Goal: Task Accomplishment & Management: Complete application form

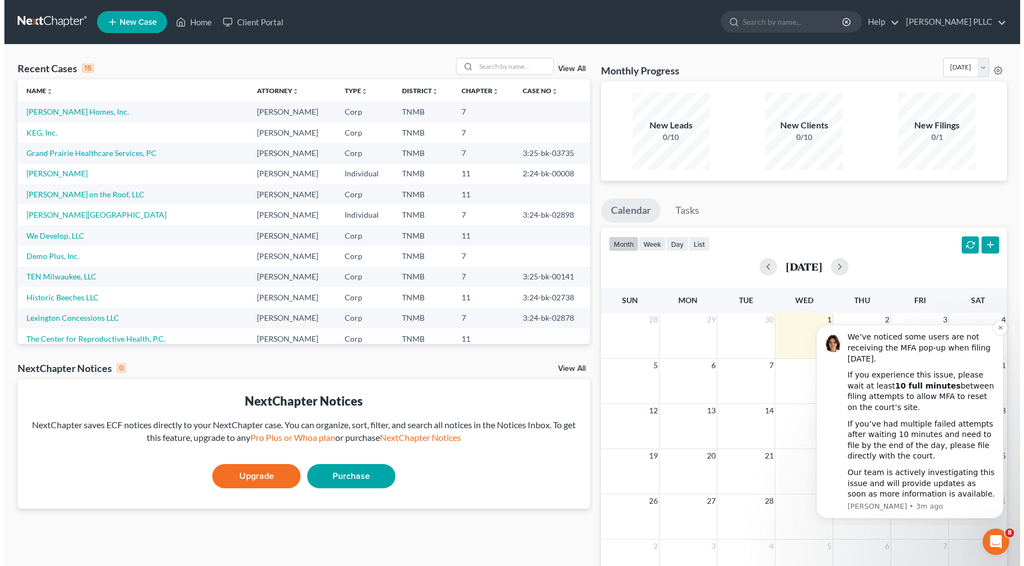
scroll to position [18, 0]
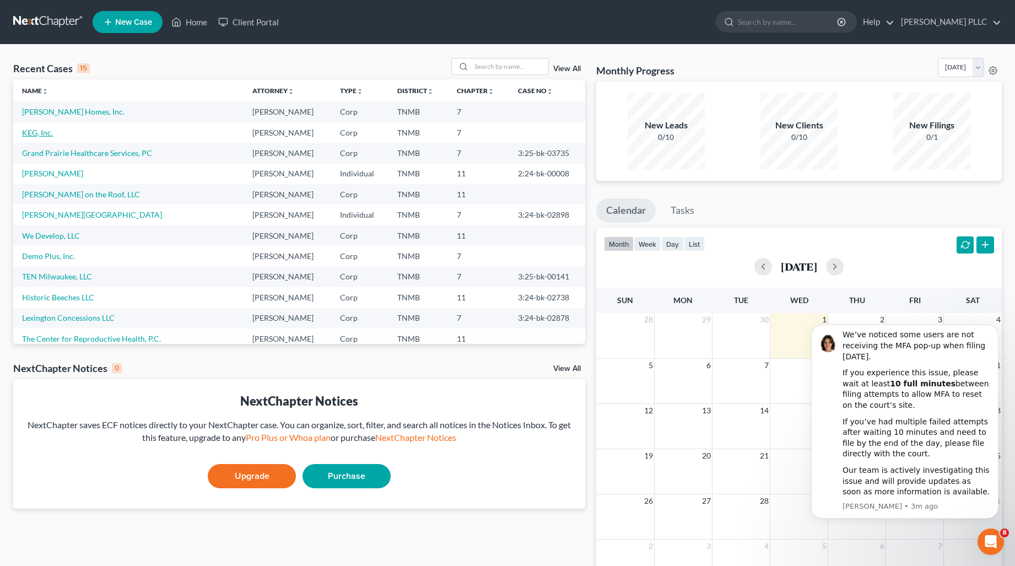
click at [40, 131] on link "KEG, Inc." at bounding box center [37, 132] width 31 height 9
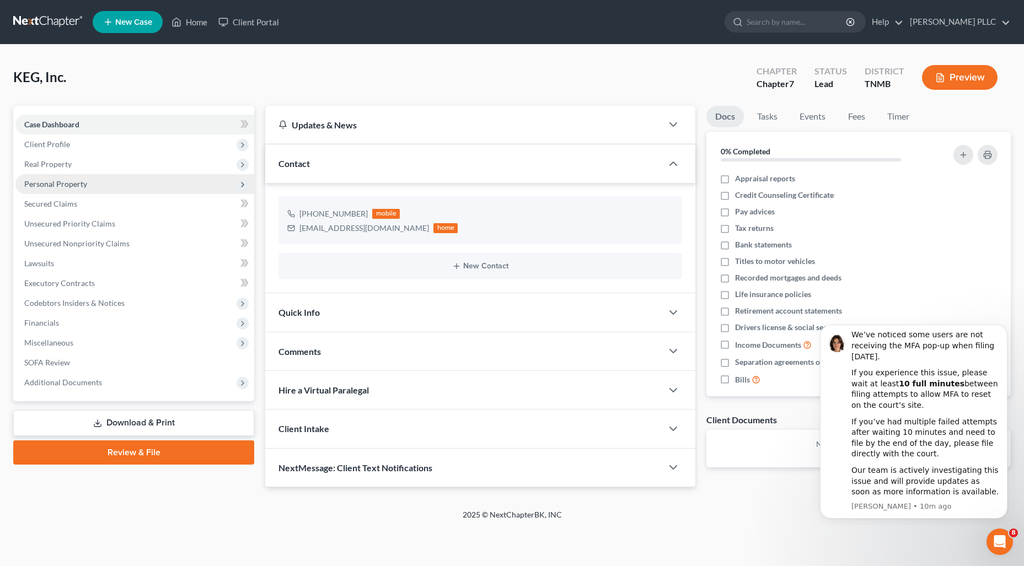
click at [63, 184] on span "Personal Property" at bounding box center [55, 183] width 63 height 9
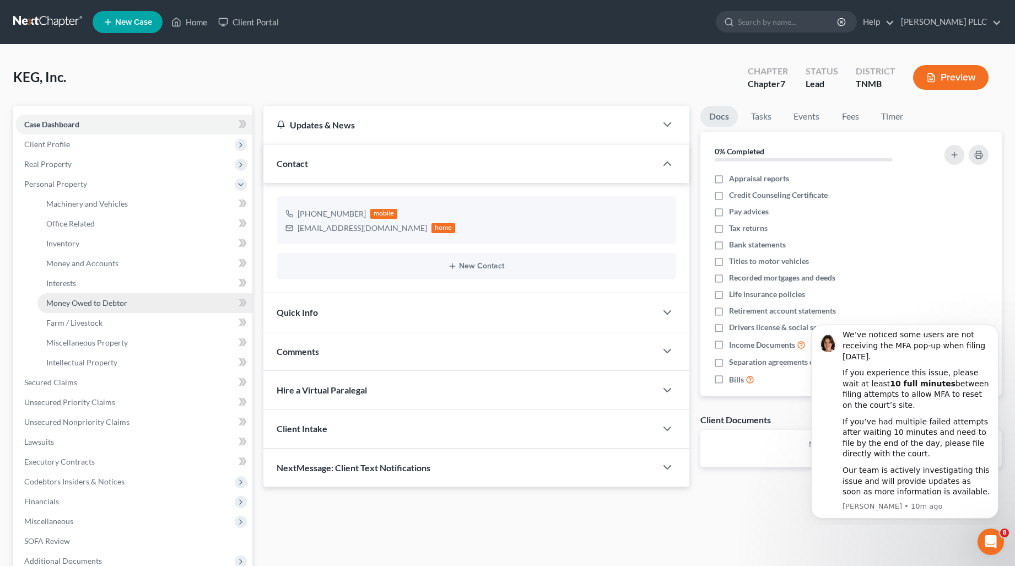
click at [98, 301] on span "Money Owed to Debtor" at bounding box center [86, 302] width 81 height 9
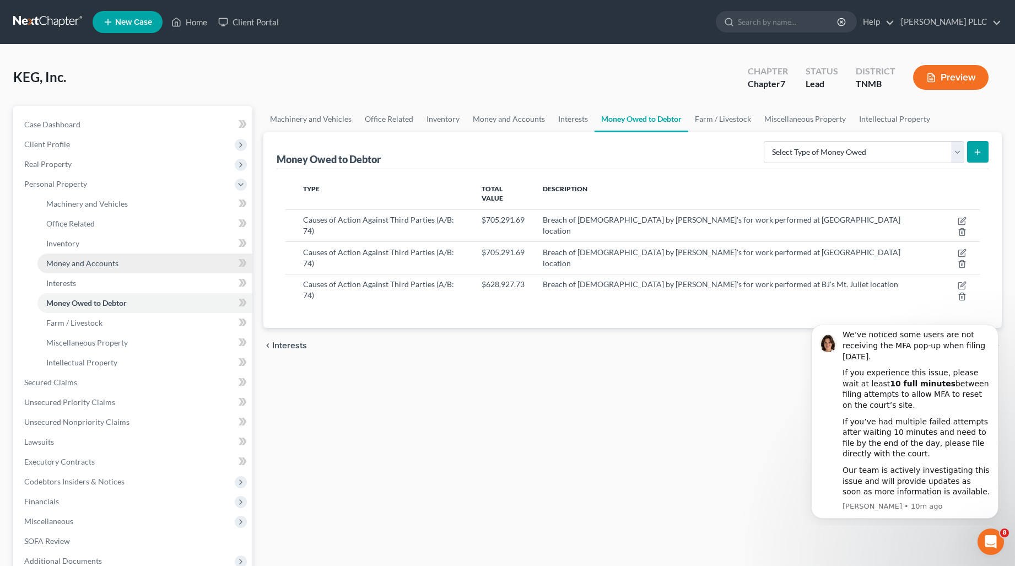
click at [78, 260] on span "Money and Accounts" at bounding box center [82, 263] width 72 height 9
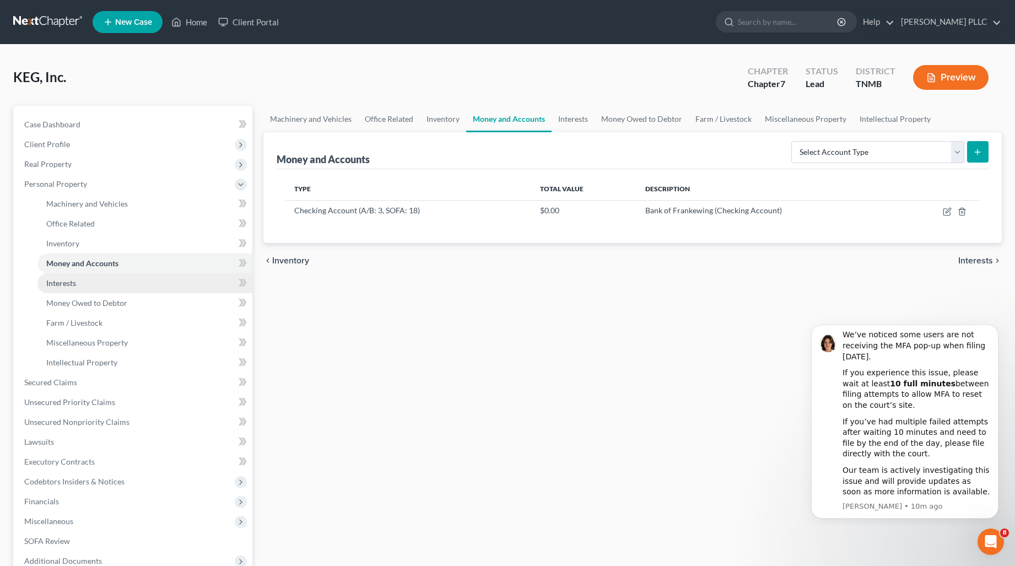
click at [69, 282] on span "Interests" at bounding box center [61, 282] width 30 height 9
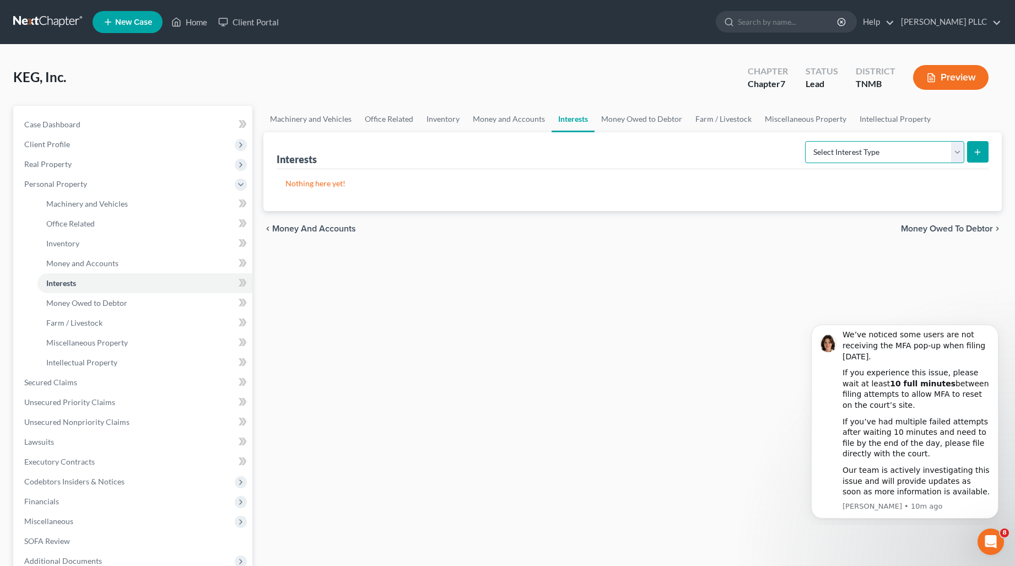
click at [916, 148] on select "Select Interest Type Bond (A/B: 16) Incorporated Business (A/B: 15) Insurance P…" at bounding box center [884, 152] width 159 height 22
click at [85, 262] on span "Money and Accounts" at bounding box center [82, 263] width 72 height 9
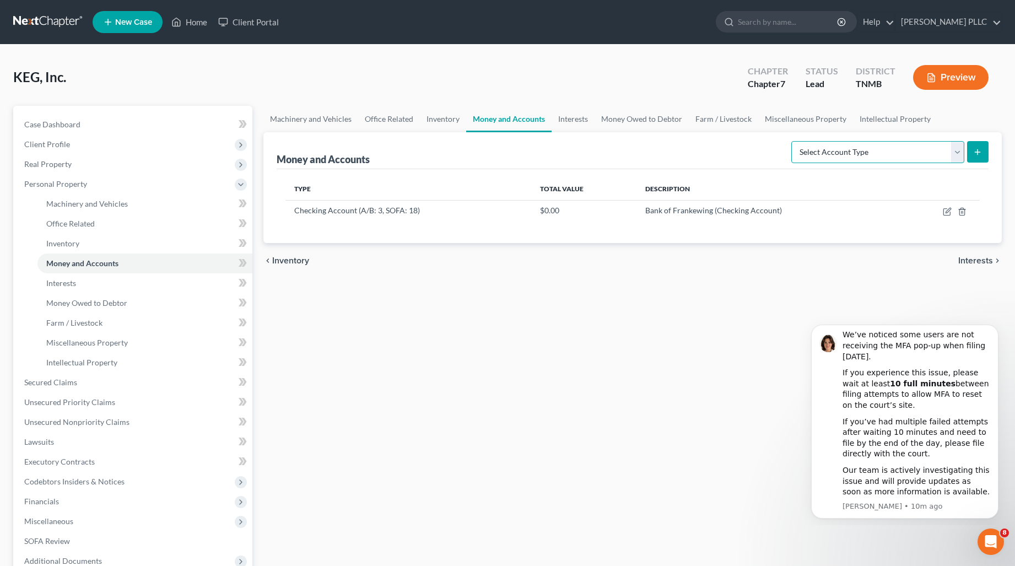
click at [872, 155] on select "Select Account Type Brokerage (A/B: 3, SOFA: 18) Cash on Hand (A/B: 2) Certific…" at bounding box center [878, 152] width 173 height 22
click at [83, 302] on span "Money Owed to Debtor" at bounding box center [86, 302] width 81 height 9
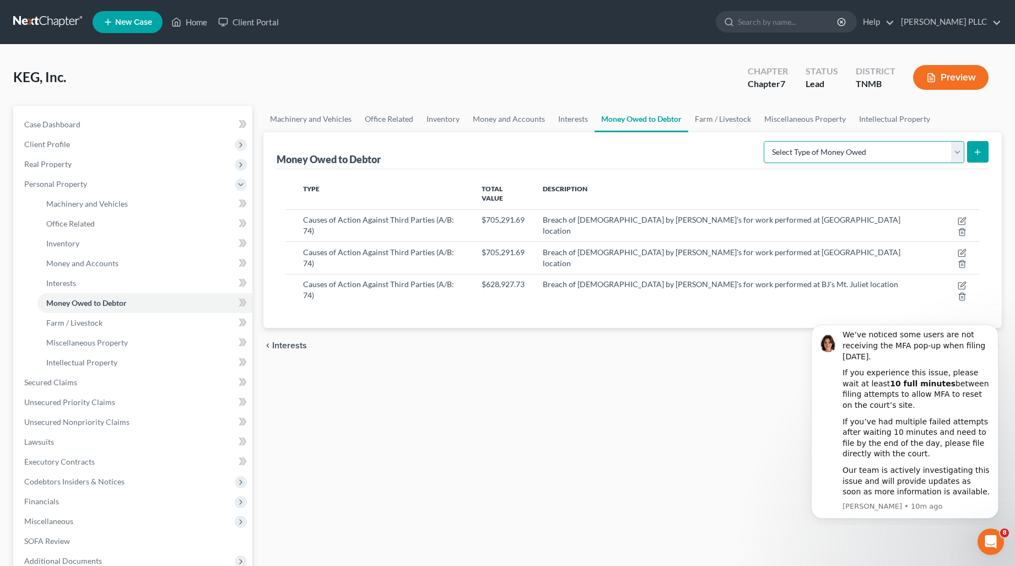
click at [834, 143] on select "Select Type of Money Owed Accounts Receivable (A/B: 11) Causes of Action Agains…" at bounding box center [864, 152] width 201 height 22
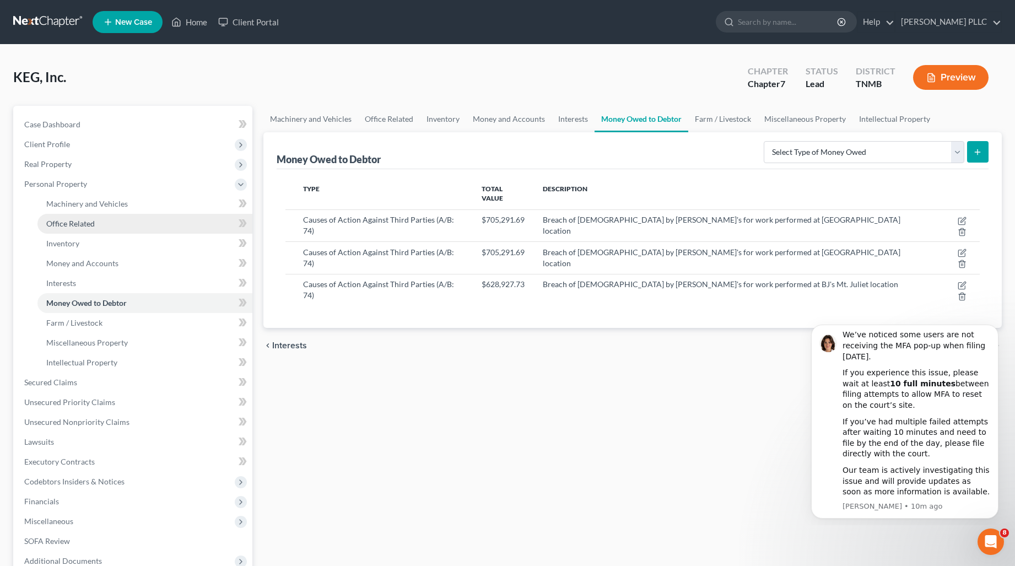
click at [72, 223] on span "Office Related" at bounding box center [70, 223] width 49 height 9
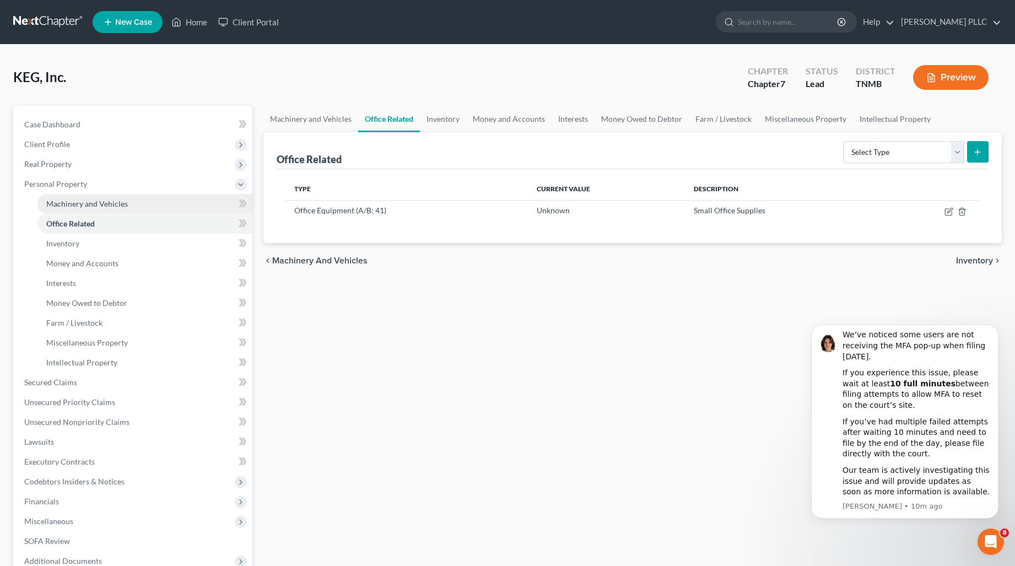
click at [89, 206] on span "Machinery and Vehicles" at bounding box center [87, 203] width 82 height 9
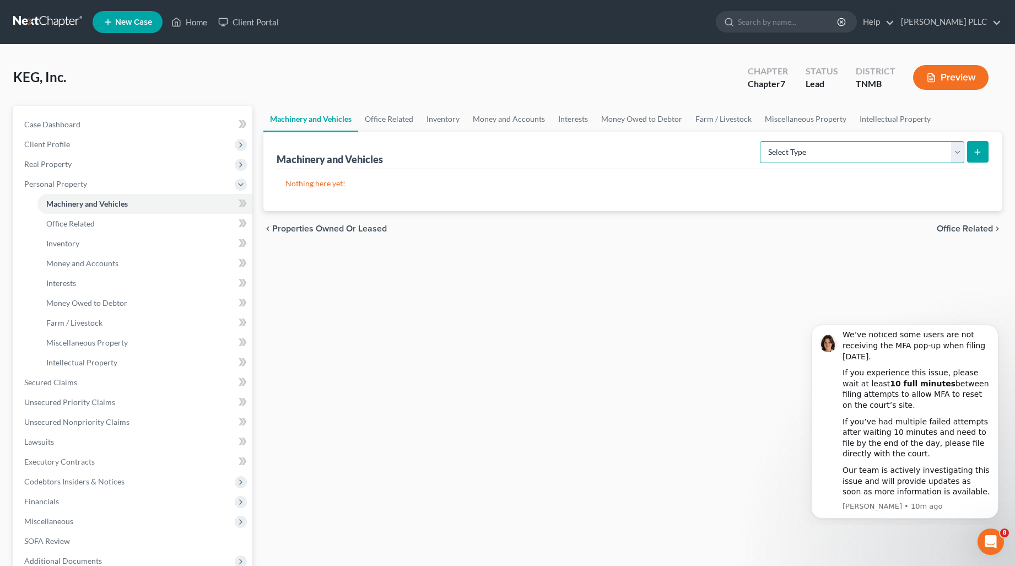
click at [843, 149] on select "Select Type Aircraft (A/B: 49) Other Machinery, Fixtures and Equipment (A/B: 50…" at bounding box center [862, 152] width 205 height 22
click at [82, 224] on span "Office Related" at bounding box center [70, 223] width 49 height 9
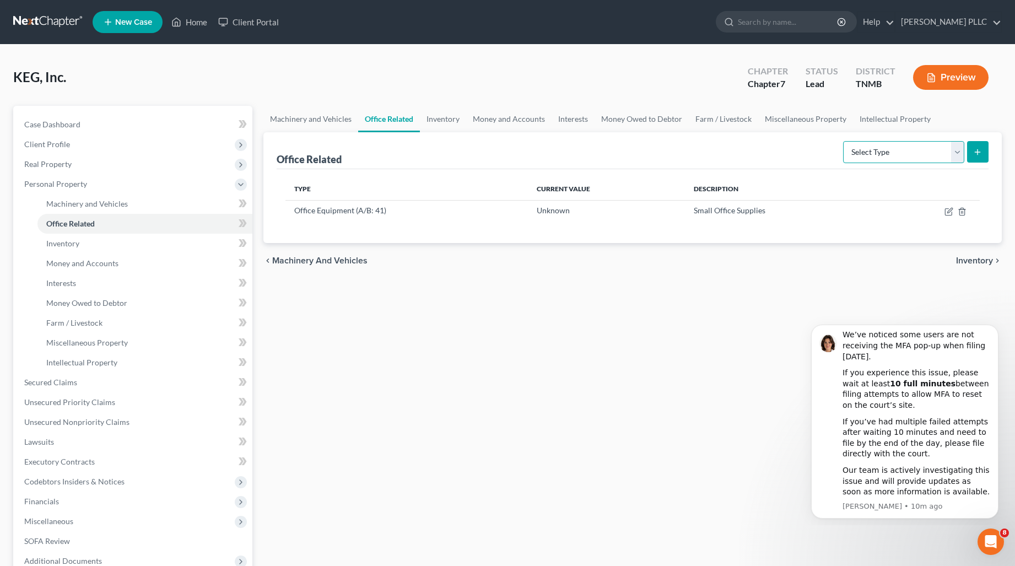
click at [877, 155] on select "Select Type Collectibles (A/B: 42) Office Equipment (A/B: 41) Office Fixtures (…" at bounding box center [903, 152] width 121 height 22
click at [66, 244] on span "Inventory" at bounding box center [62, 243] width 33 height 9
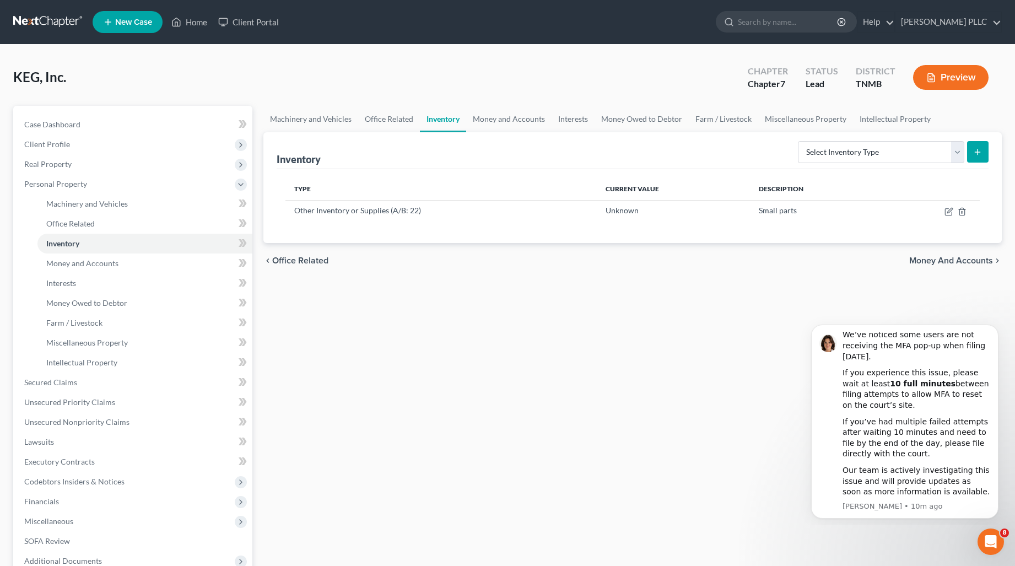
click at [909, 139] on div "Select Inventory Type Finished Goods (A/B: 21) Other Inventory or Supplies (A/B…" at bounding box center [891, 151] width 195 height 29
click at [910, 148] on select "Select Inventory Type Finished Goods (A/B: 21) Other Inventory or Supplies (A/B…" at bounding box center [881, 152] width 166 height 22
click at [76, 263] on span "Money and Accounts" at bounding box center [82, 263] width 72 height 9
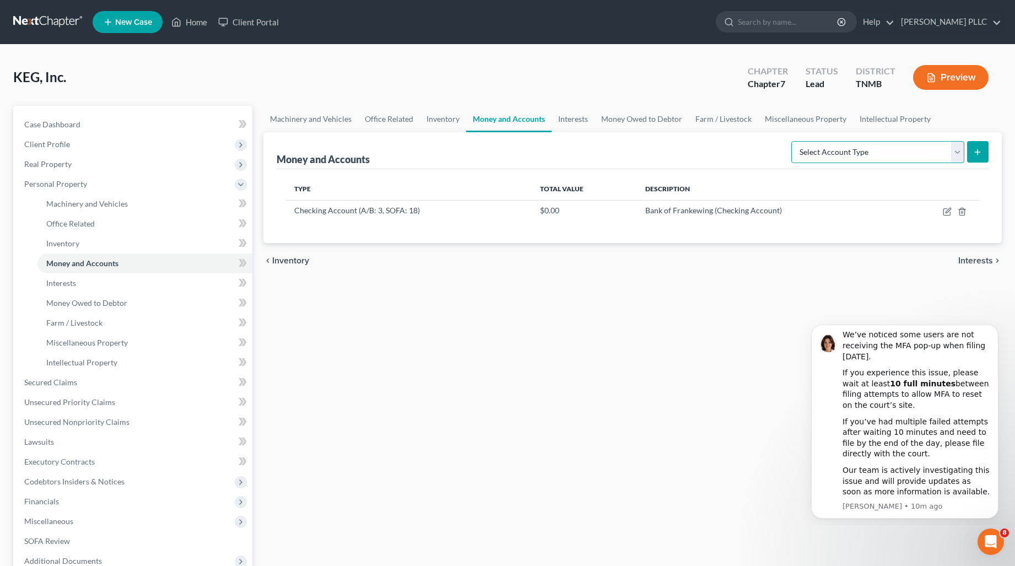
click at [866, 143] on select "Select Account Type Brokerage (A/B: 3, SOFA: 18) Cash on Hand (A/B: 2) Certific…" at bounding box center [878, 152] width 173 height 22
click at [128, 282] on link "Interests" at bounding box center [144, 283] width 215 height 20
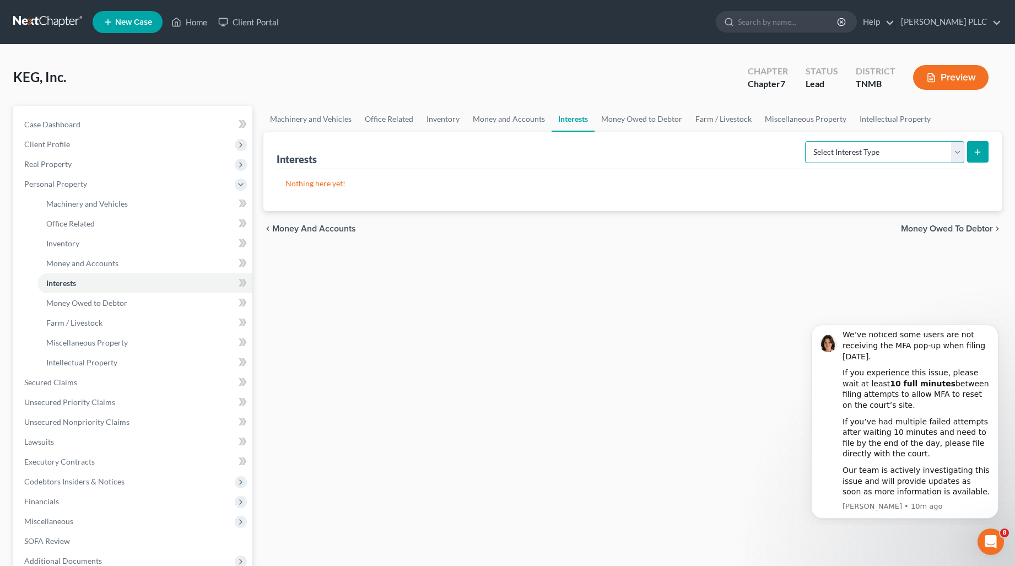
click at [848, 153] on select "Select Interest Type Bond (A/B: 16) Incorporated Business (A/B: 15) Insurance P…" at bounding box center [884, 152] width 159 height 22
click at [82, 304] on span "Money Owed to Debtor" at bounding box center [86, 302] width 81 height 9
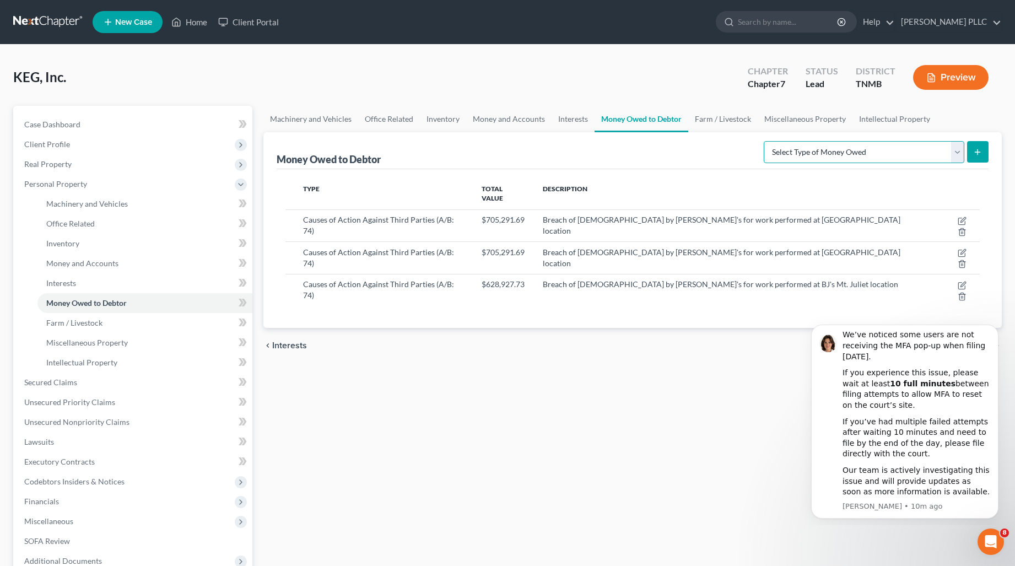
click at [889, 153] on select "Select Type of Money Owed Accounts Receivable (A/B: 11) Causes of Action Agains…" at bounding box center [864, 152] width 201 height 22
select select "accounts_receivable"
click at [766, 141] on select "Select Type of Money Owed Accounts Receivable (A/B: 11) Causes of Action Agains…" at bounding box center [864, 152] width 201 height 22
click at [979, 149] on icon "submit" at bounding box center [978, 152] width 9 height 9
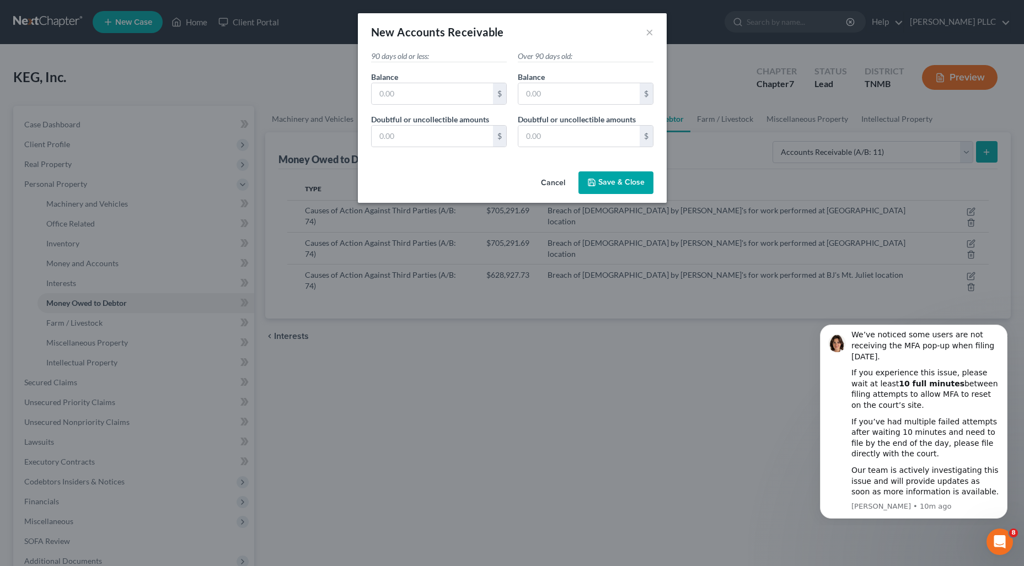
click at [654, 35] on div "New Accounts Receivable ×" at bounding box center [512, 31] width 309 height 37
click at [648, 34] on button "×" at bounding box center [650, 31] width 8 height 13
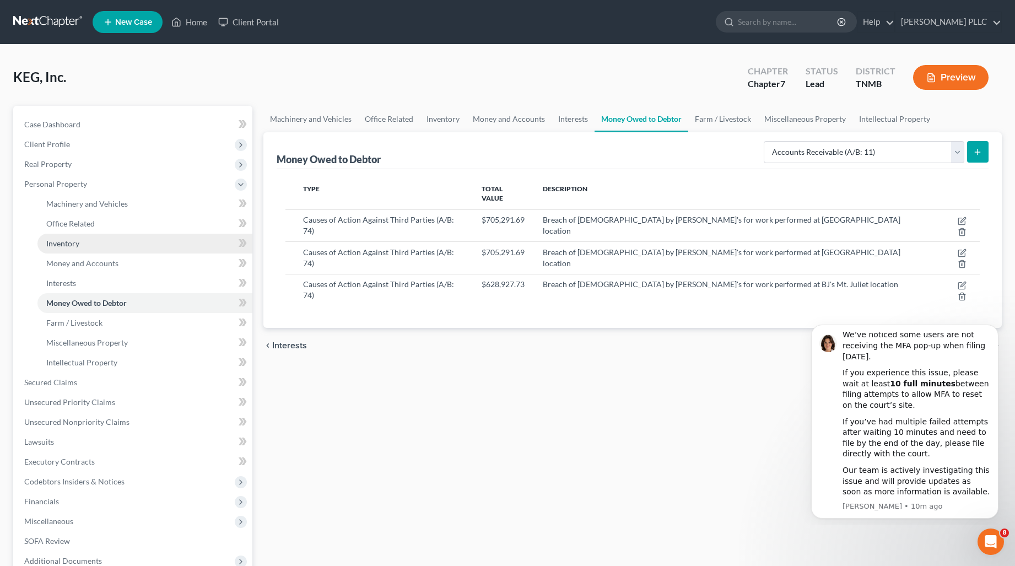
click at [84, 234] on link "Inventory" at bounding box center [144, 244] width 215 height 20
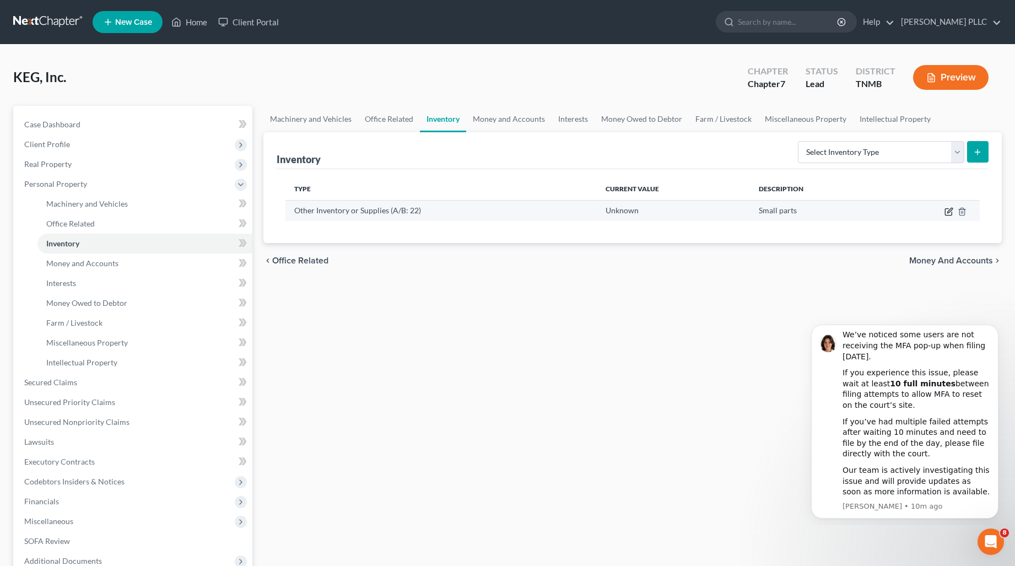
click at [950, 212] on icon "button" at bounding box center [949, 211] width 9 height 9
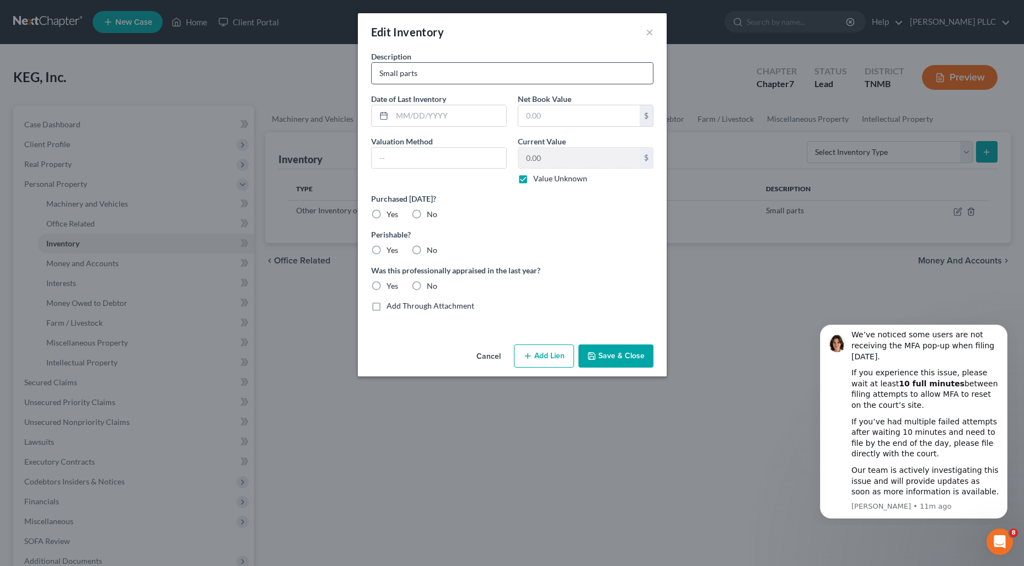
click at [400, 73] on input "Small parts" at bounding box center [512, 73] width 281 height 21
type input "Small Misc. Electrical Parts"
click at [617, 359] on button "Save & Close" at bounding box center [615, 356] width 75 height 23
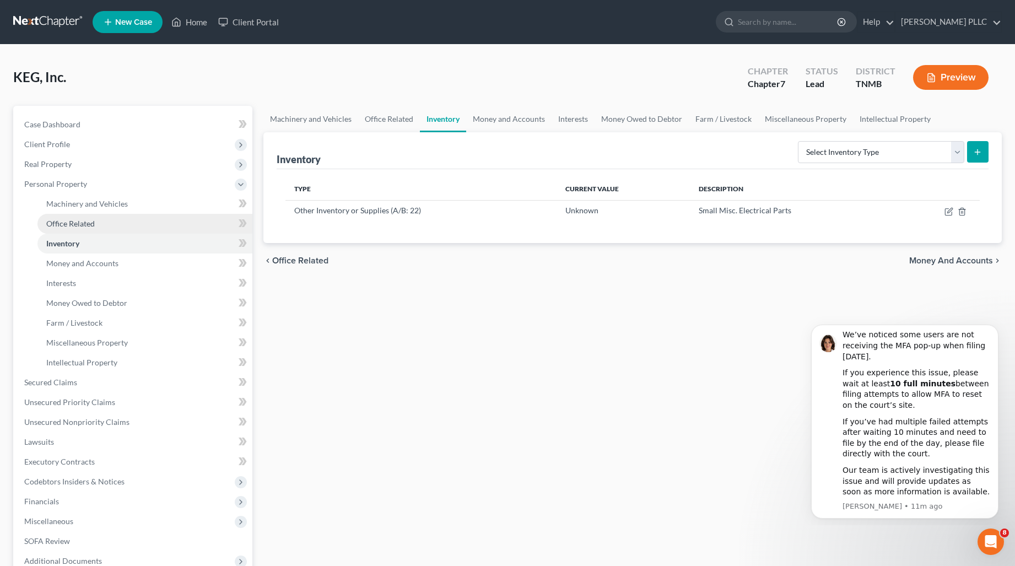
click at [78, 228] on span "Office Related" at bounding box center [70, 223] width 49 height 9
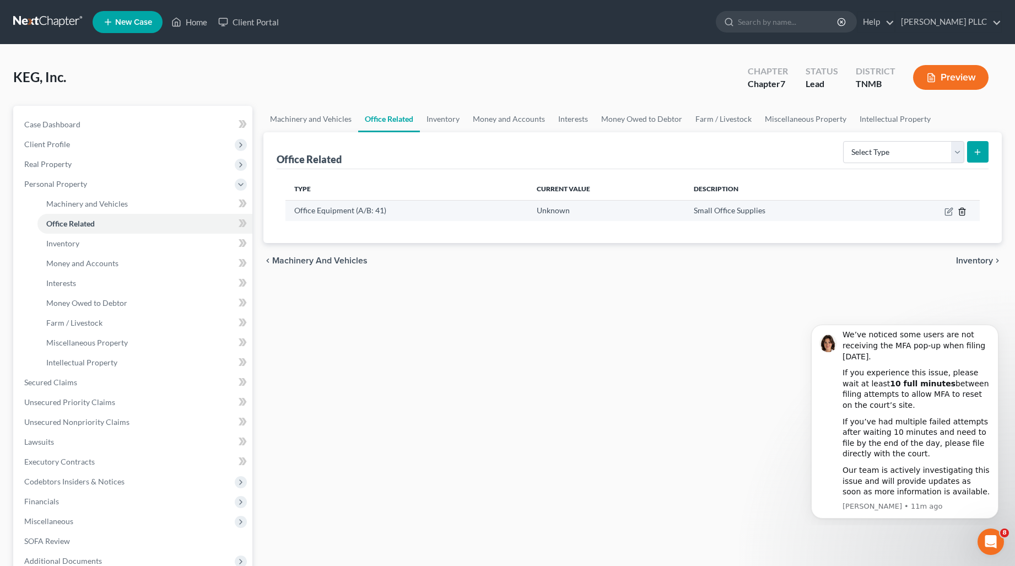
click at [964, 214] on icon "button" at bounding box center [962, 211] width 9 height 9
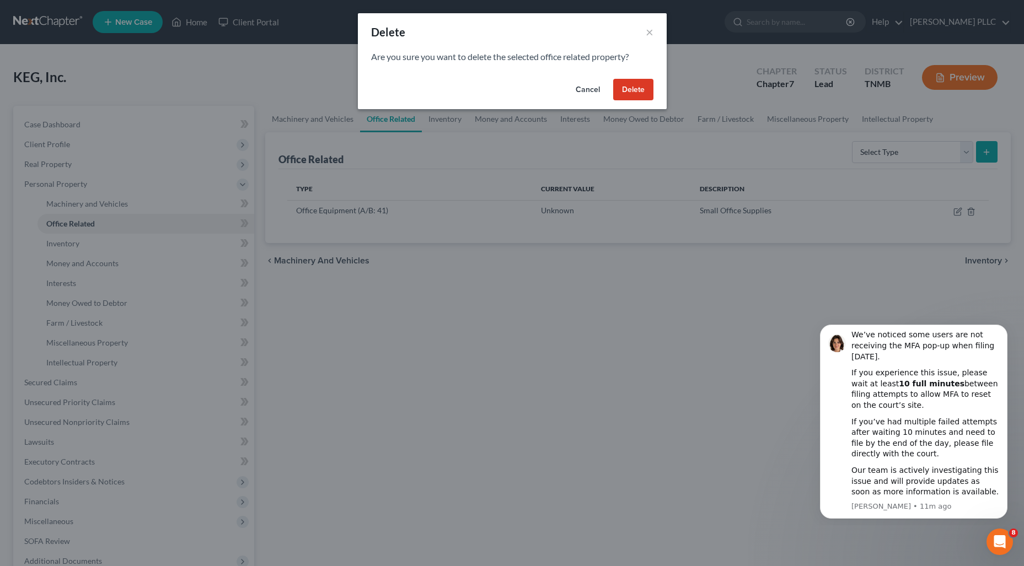
click at [639, 86] on button "Delete" at bounding box center [633, 90] width 40 height 22
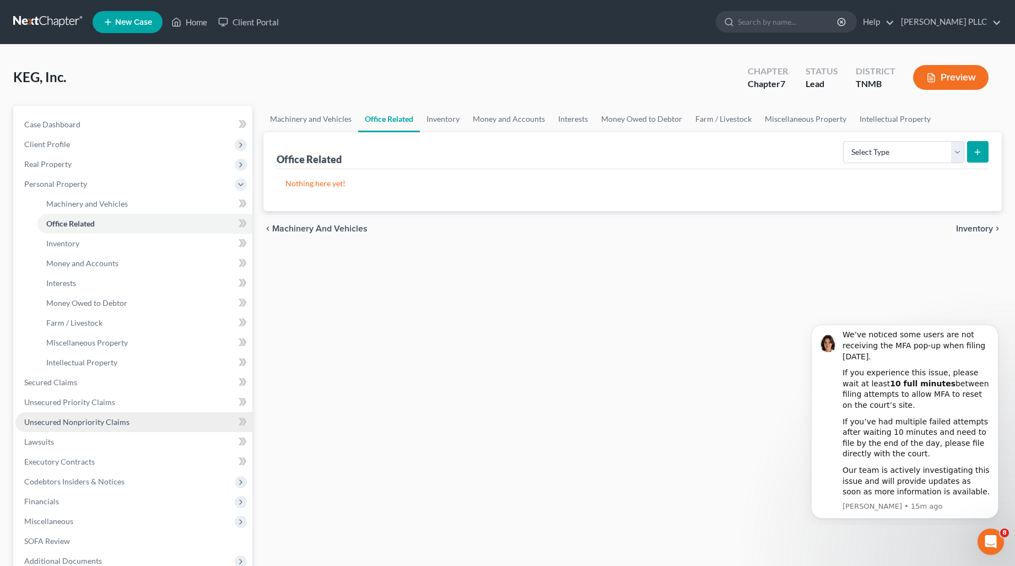
click at [67, 420] on span "Unsecured Nonpriority Claims" at bounding box center [76, 421] width 105 height 9
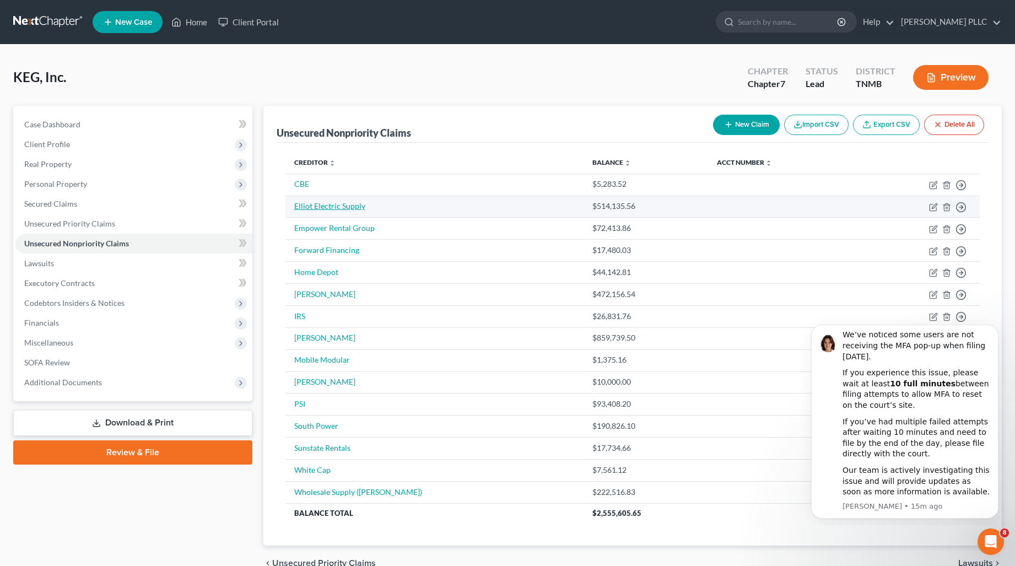
click at [318, 205] on link "Elliot Electric Supply" at bounding box center [329, 205] width 71 height 9
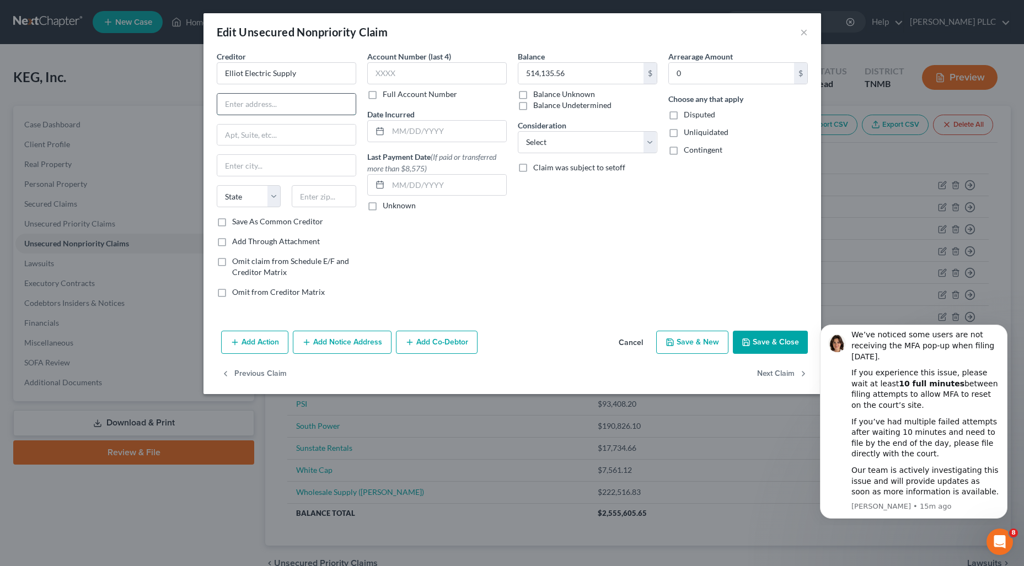
click at [240, 105] on input "text" at bounding box center [286, 104] width 138 height 21
type input "c/o [PERSON_NAME] - [PERSON_NAME] Law Group, PLLC"
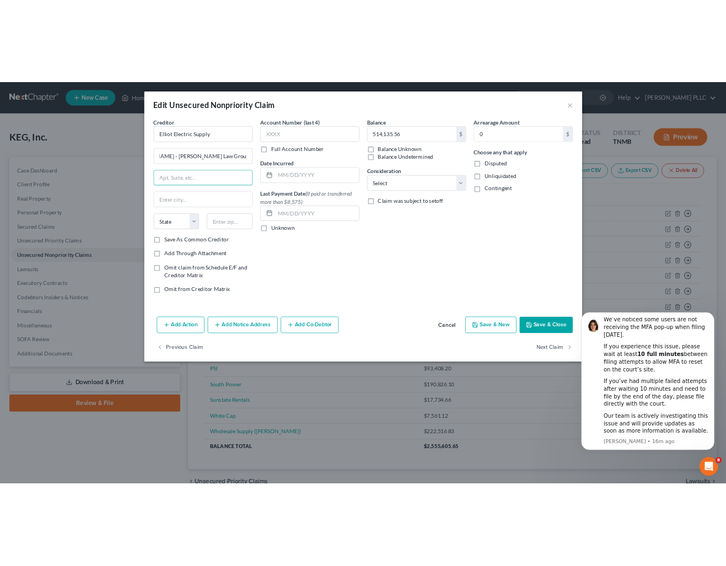
scroll to position [0, 0]
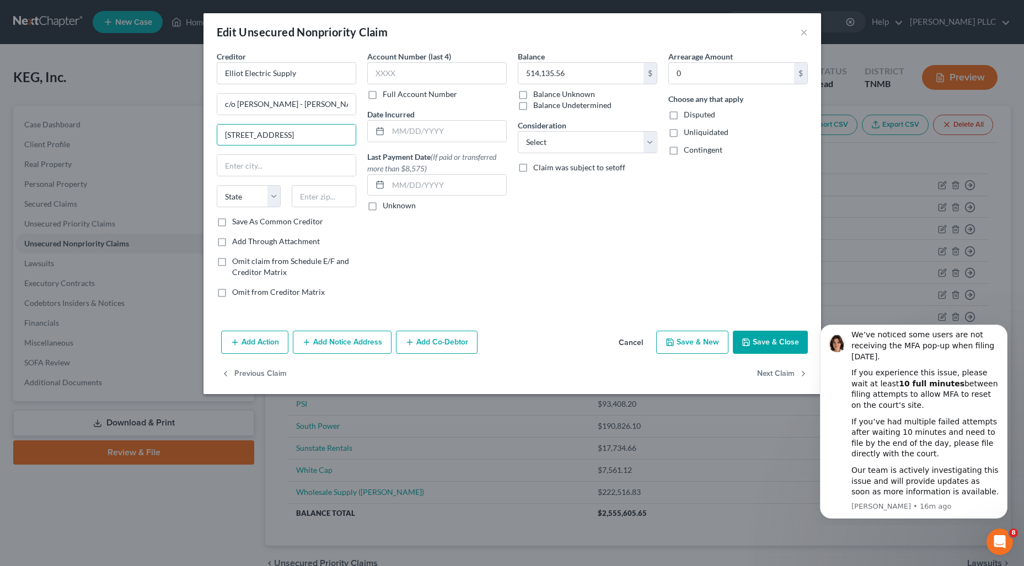
type input "[STREET_ADDRESS]"
type input "Murfreesboro"
select select "44"
type input "37130"
click at [684, 115] on label "Disputed" at bounding box center [699, 114] width 31 height 11
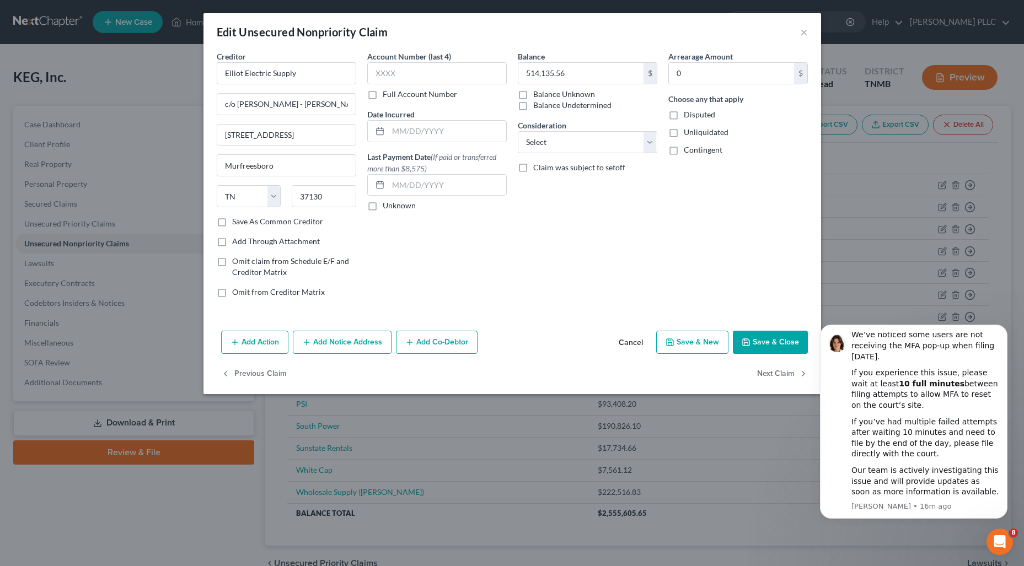
click at [688, 115] on input "Disputed" at bounding box center [691, 112] width 7 height 7
checkbox input "true"
click at [684, 133] on label "Unliquidated" at bounding box center [706, 132] width 45 height 11
click at [688, 133] on input "Unliquidated" at bounding box center [691, 130] width 7 height 7
checkbox input "true"
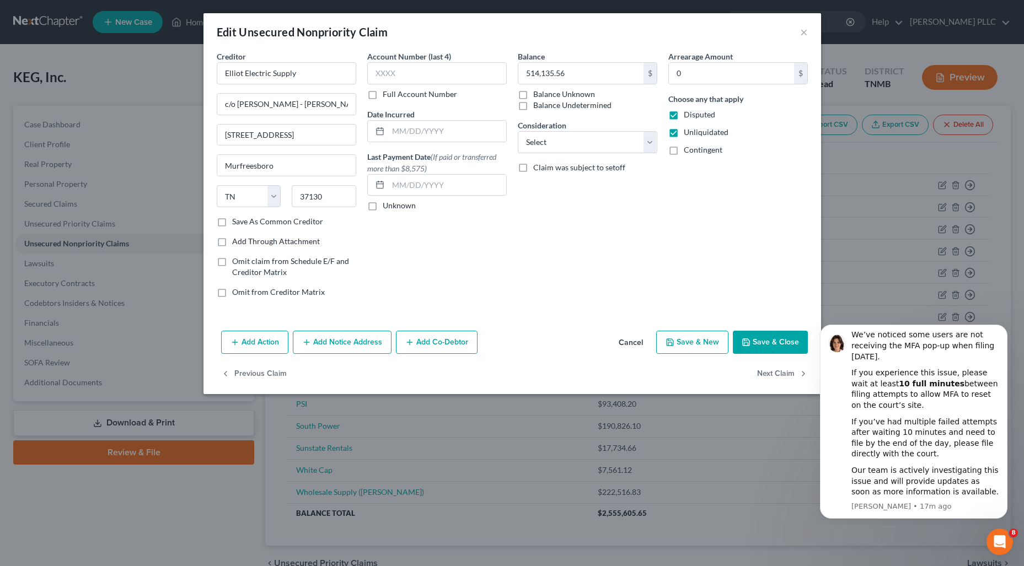
click at [684, 154] on label "Contingent" at bounding box center [703, 149] width 39 height 11
click at [688, 152] on input "Contingent" at bounding box center [691, 147] width 7 height 7
checkbox input "true"
click at [773, 345] on button "Save & Close" at bounding box center [770, 342] width 75 height 23
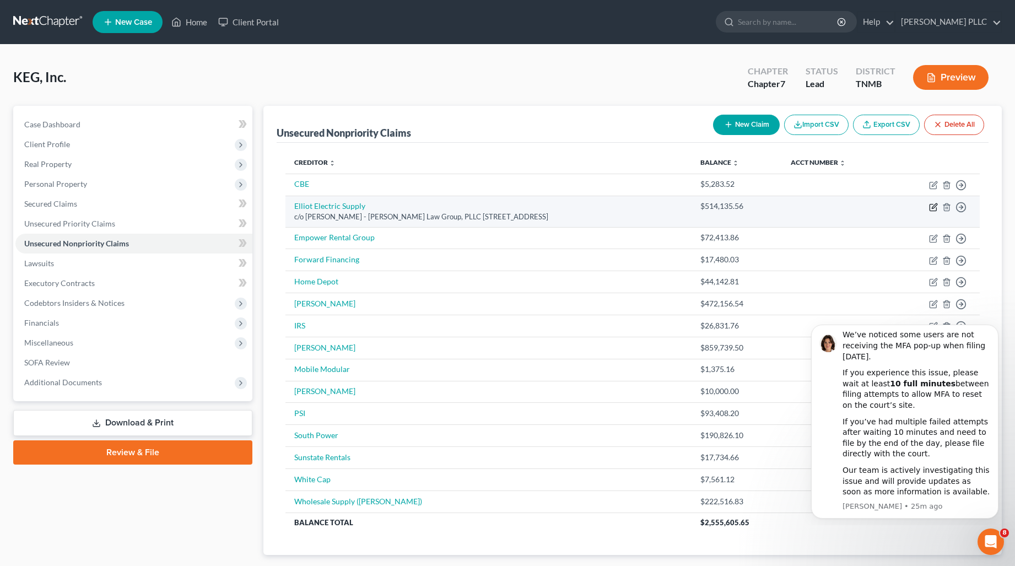
click at [932, 208] on icon "button" at bounding box center [934, 205] width 5 height 5
select select "44"
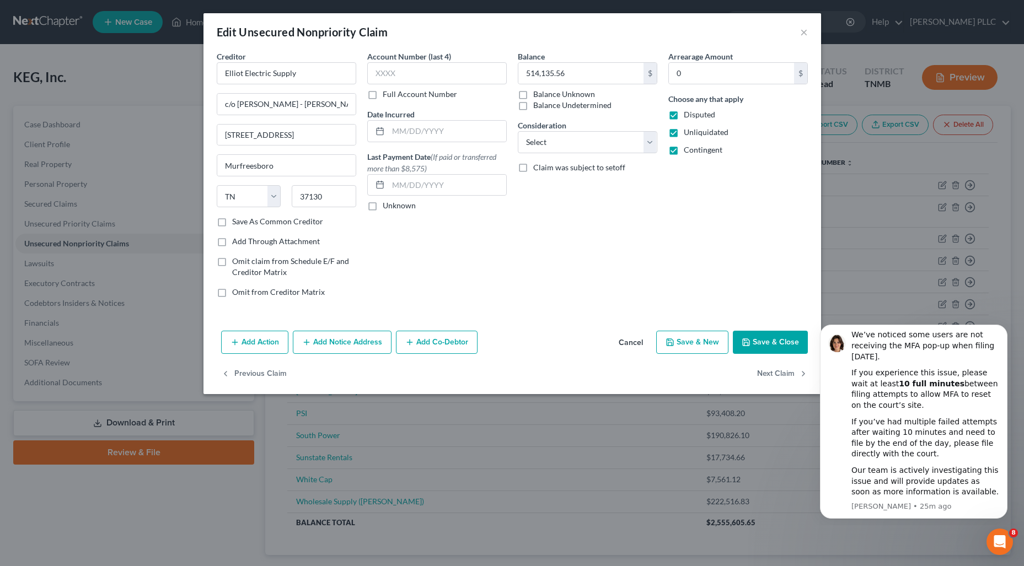
click at [232, 221] on label "Save As Common Creditor" at bounding box center [277, 221] width 91 height 11
click at [236, 221] on input "Save As Common Creditor" at bounding box center [239, 219] width 7 height 7
click at [774, 343] on button "Save & Close" at bounding box center [770, 342] width 75 height 23
checkbox input "false"
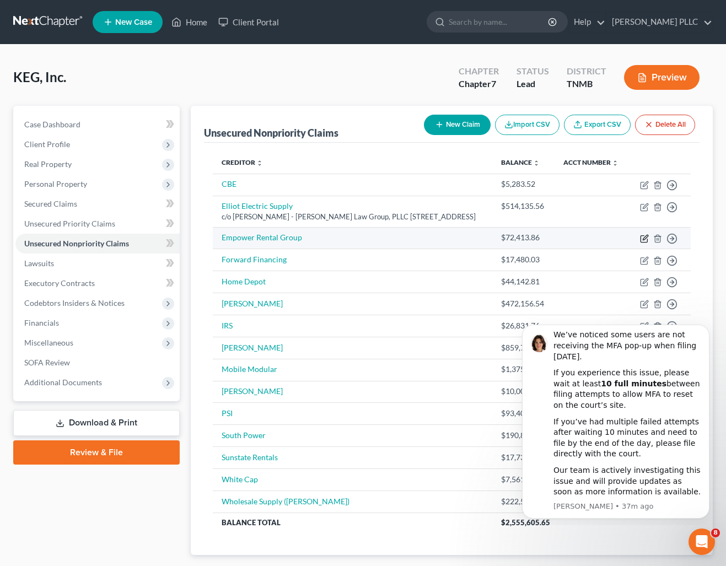
click at [644, 243] on icon "button" at bounding box center [644, 238] width 9 height 9
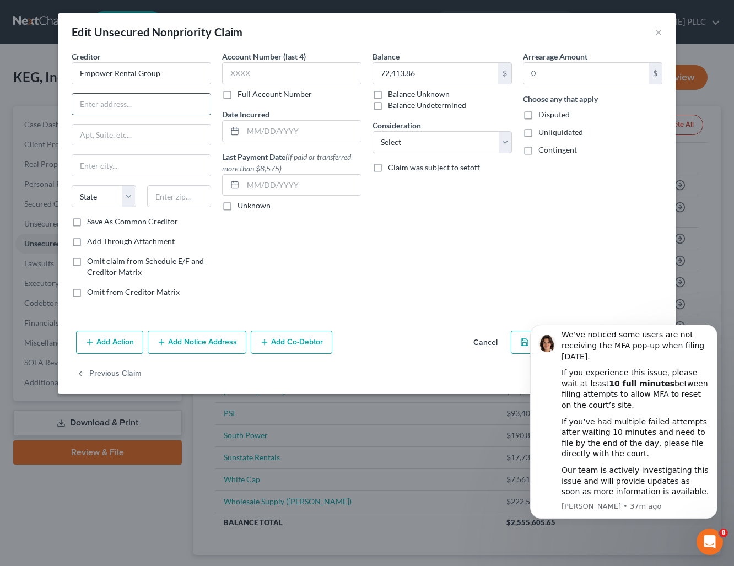
click at [131, 106] on input "text" at bounding box center [141, 104] width 138 height 21
type input "[STREET_ADDRESS]"
click at [89, 165] on input "text" at bounding box center [141, 165] width 138 height 21
type input "Franklin"
select select "44"
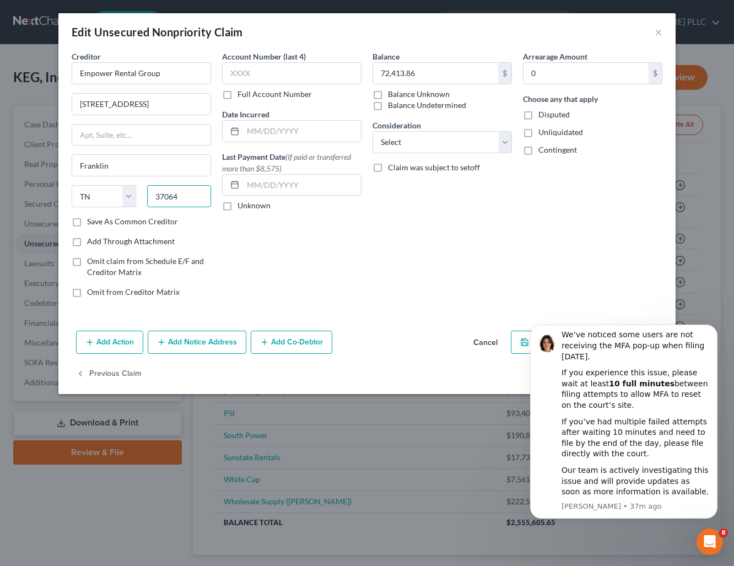
type input "37064"
click at [87, 221] on label "Save As Common Creditor" at bounding box center [132, 221] width 91 height 11
click at [92, 221] on input "Save As Common Creditor" at bounding box center [95, 219] width 7 height 7
click at [713, 327] on icon "Dismiss notification" at bounding box center [715, 328] width 6 height 6
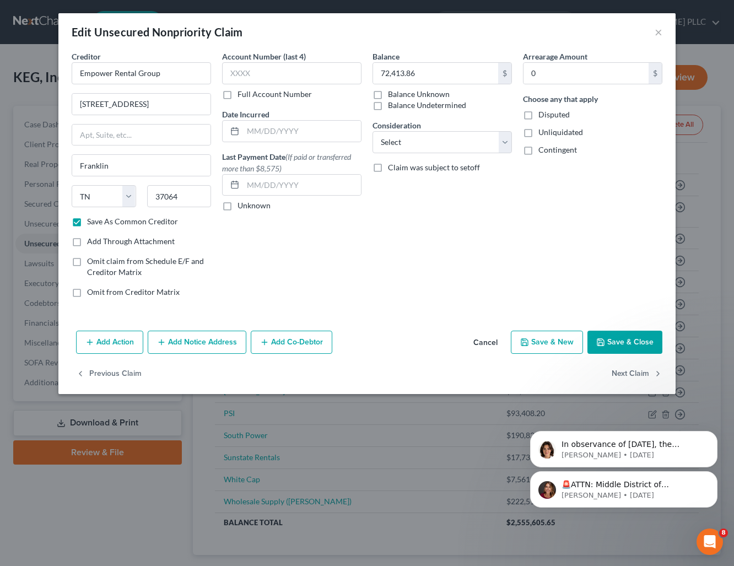
click at [635, 341] on button "Save & Close" at bounding box center [625, 342] width 75 height 23
checkbox input "false"
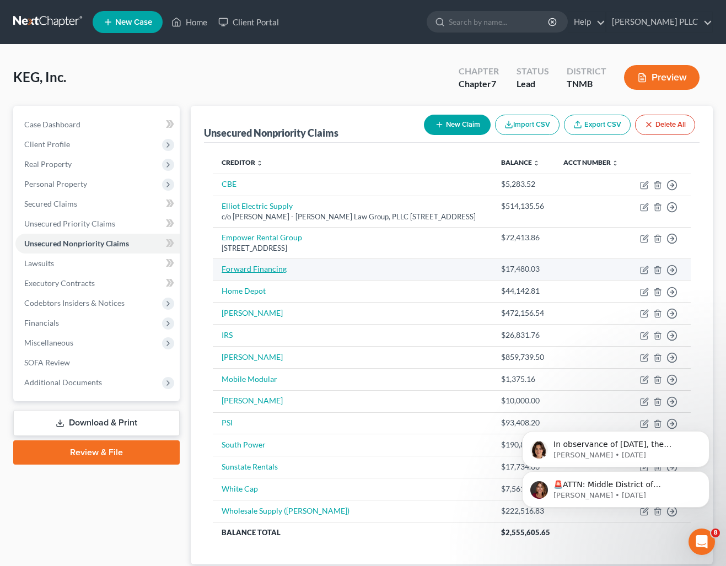
click at [262, 273] on link "Forward Financing" at bounding box center [254, 268] width 65 height 9
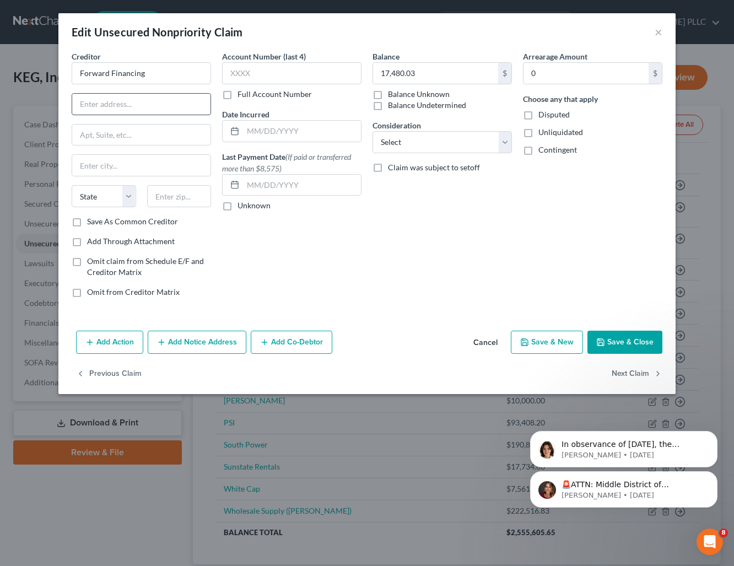
click at [157, 97] on input "text" at bounding box center [141, 104] width 138 height 21
type input "[STREET_ADDRESS]"
type input "20th Floor"
type input "[GEOGRAPHIC_DATA]"
select select "22"
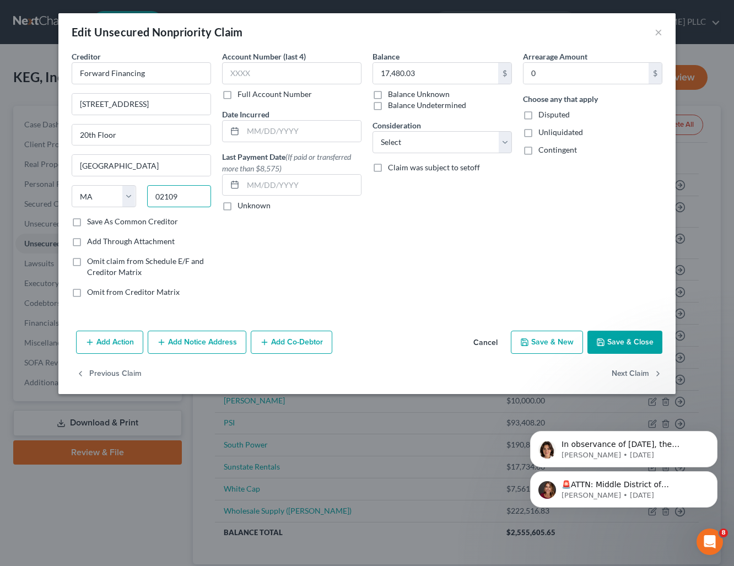
type input "02109"
click at [87, 219] on label "Save As Common Creditor" at bounding box center [132, 221] width 91 height 11
click at [92, 219] on input "Save As Common Creditor" at bounding box center [95, 219] width 7 height 7
click at [632, 345] on button "Save & Close" at bounding box center [625, 342] width 75 height 23
checkbox input "false"
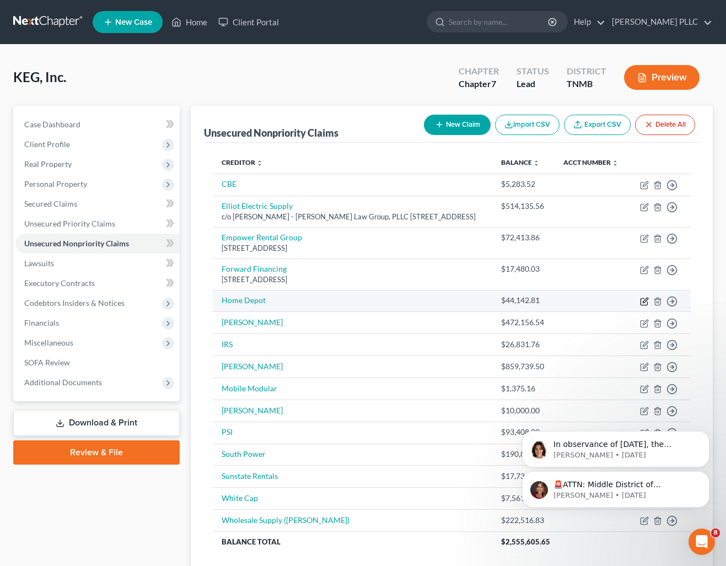
click at [644, 303] on icon "button" at bounding box center [645, 300] width 5 height 5
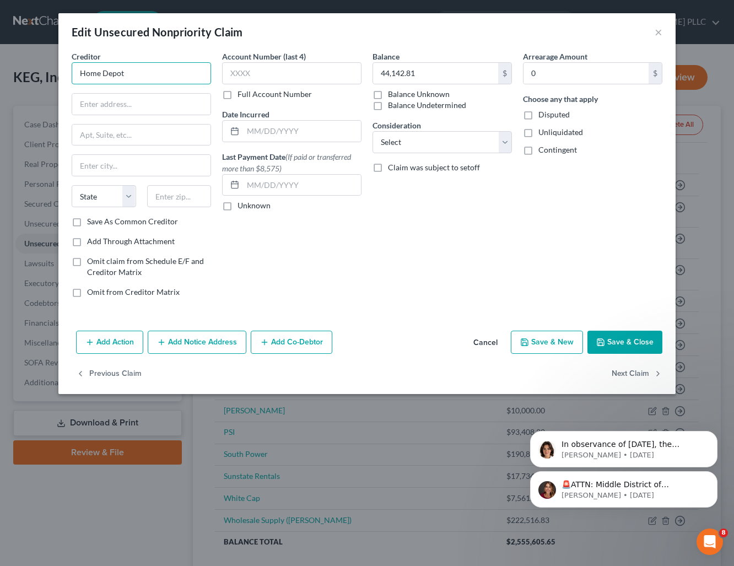
click at [168, 73] on input "Home Depot" at bounding box center [141, 73] width 139 height 22
type input "Home Depot"
type input "P.O. Box 7032"
type input "[GEOGRAPHIC_DATA]"
select select "43"
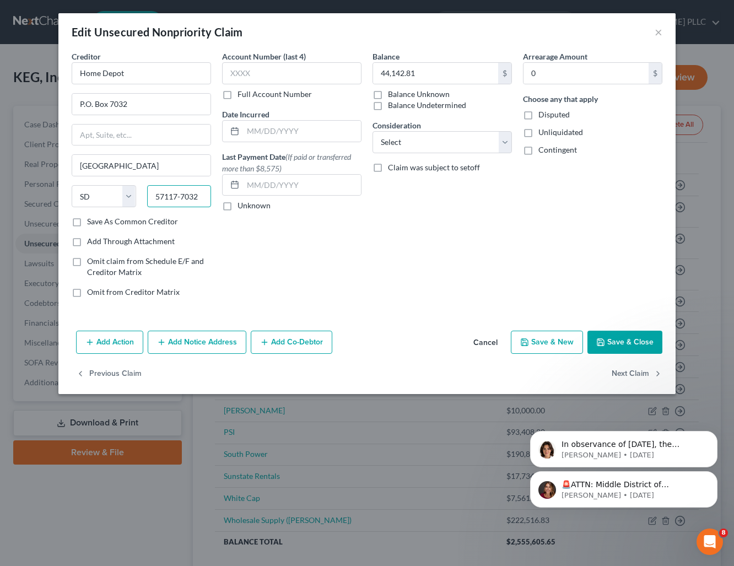
type input "57117-7032"
click at [87, 222] on label "Save As Common Creditor" at bounding box center [132, 221] width 91 height 11
click at [92, 222] on input "Save As Common Creditor" at bounding box center [95, 219] width 7 height 7
checkbox input "true"
click at [155, 64] on input "Home Depot" at bounding box center [141, 73] width 139 height 22
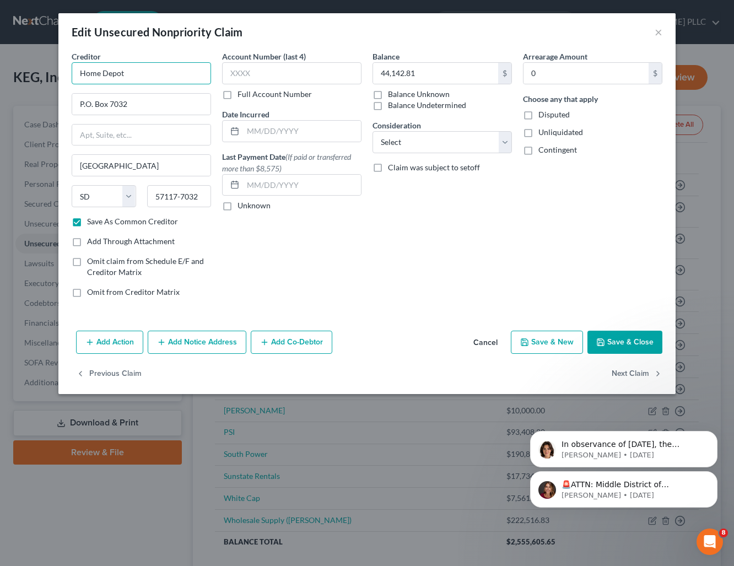
click at [158, 70] on input "Home Depot" at bounding box center [141, 73] width 139 height 22
type input "Home Depot Credit Services"
click at [625, 343] on button "Save & Close" at bounding box center [625, 342] width 75 height 23
checkbox input "false"
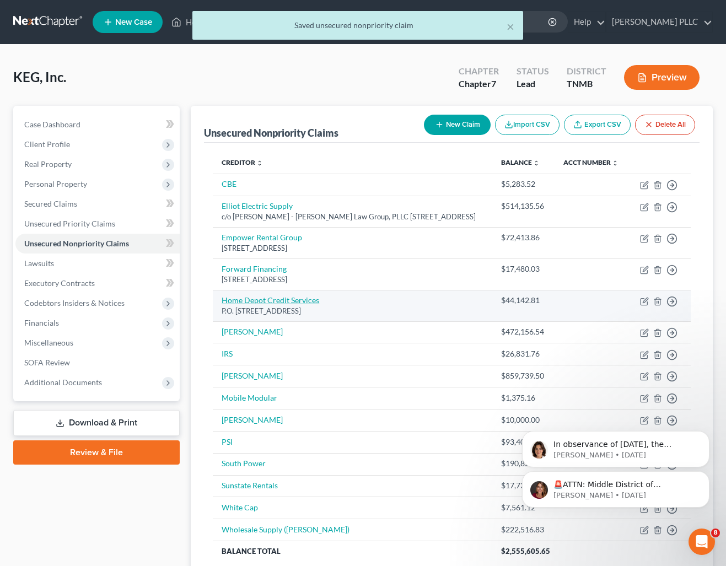
click at [287, 305] on link "Home Depot Credit Services" at bounding box center [271, 299] width 98 height 9
select select "43"
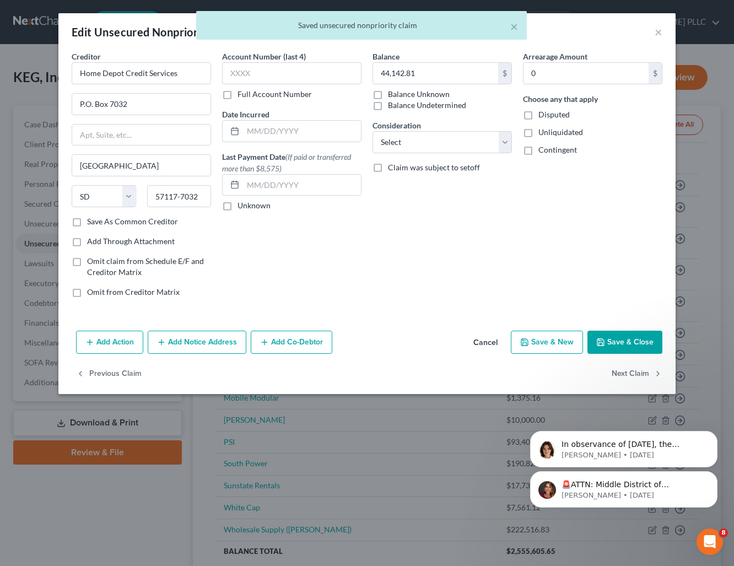
click at [87, 224] on label "Save As Common Creditor" at bounding box center [132, 221] width 91 height 11
click at [92, 223] on input "Save As Common Creditor" at bounding box center [95, 219] width 7 height 7
click at [635, 345] on button "Save & Close" at bounding box center [625, 342] width 75 height 23
checkbox input "false"
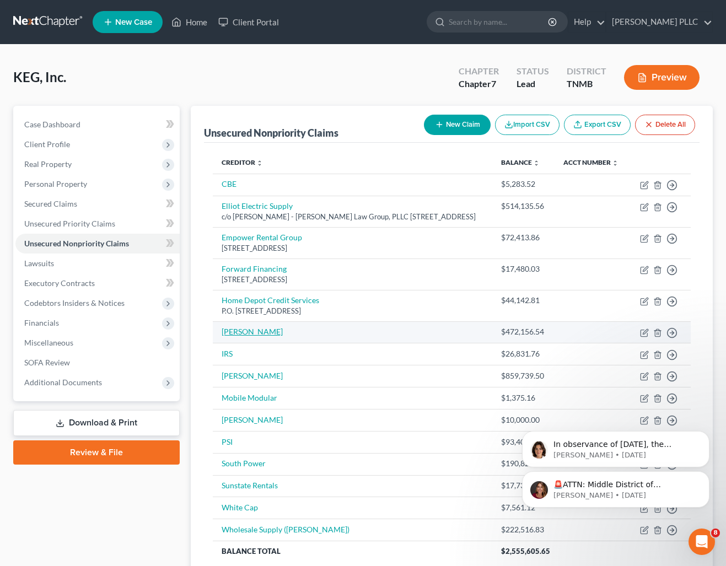
click at [227, 336] on link "[PERSON_NAME]" at bounding box center [252, 331] width 61 height 9
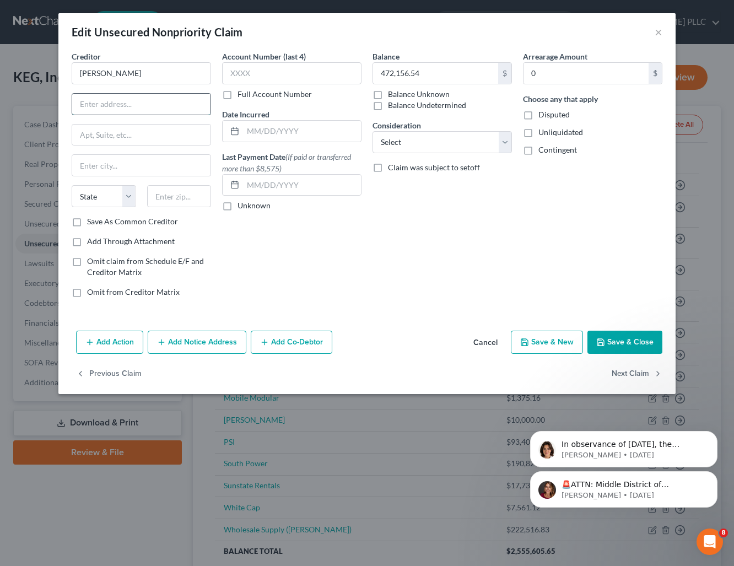
click at [141, 110] on input "text" at bounding box center [141, 104] width 138 height 21
type input "[STREET_ADDRESS][PERSON_NAME]"
type input "[PERSON_NAME]"
select select "25"
type input "39201"
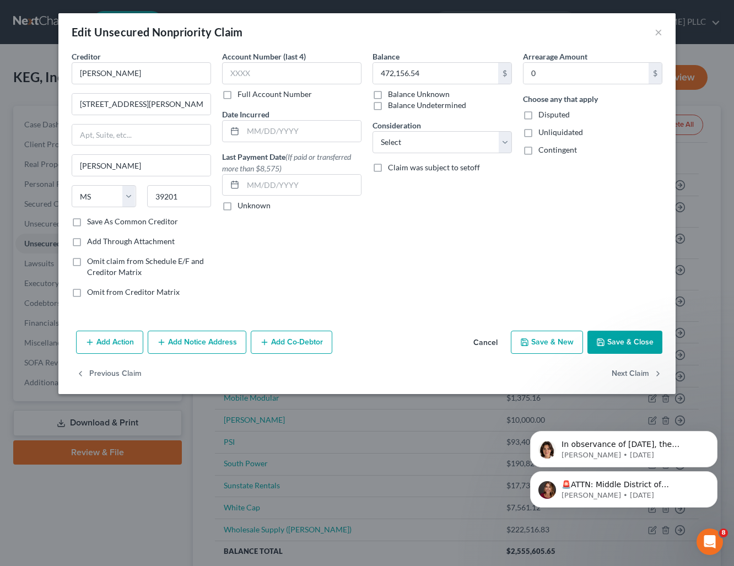
click at [87, 223] on label "Save As Common Creditor" at bounding box center [132, 221] width 91 height 11
click at [92, 223] on input "Save As Common Creditor" at bounding box center [95, 219] width 7 height 7
click at [633, 345] on button "Save & Close" at bounding box center [625, 342] width 75 height 23
checkbox input "false"
